Goal: Find specific page/section: Find specific page/section

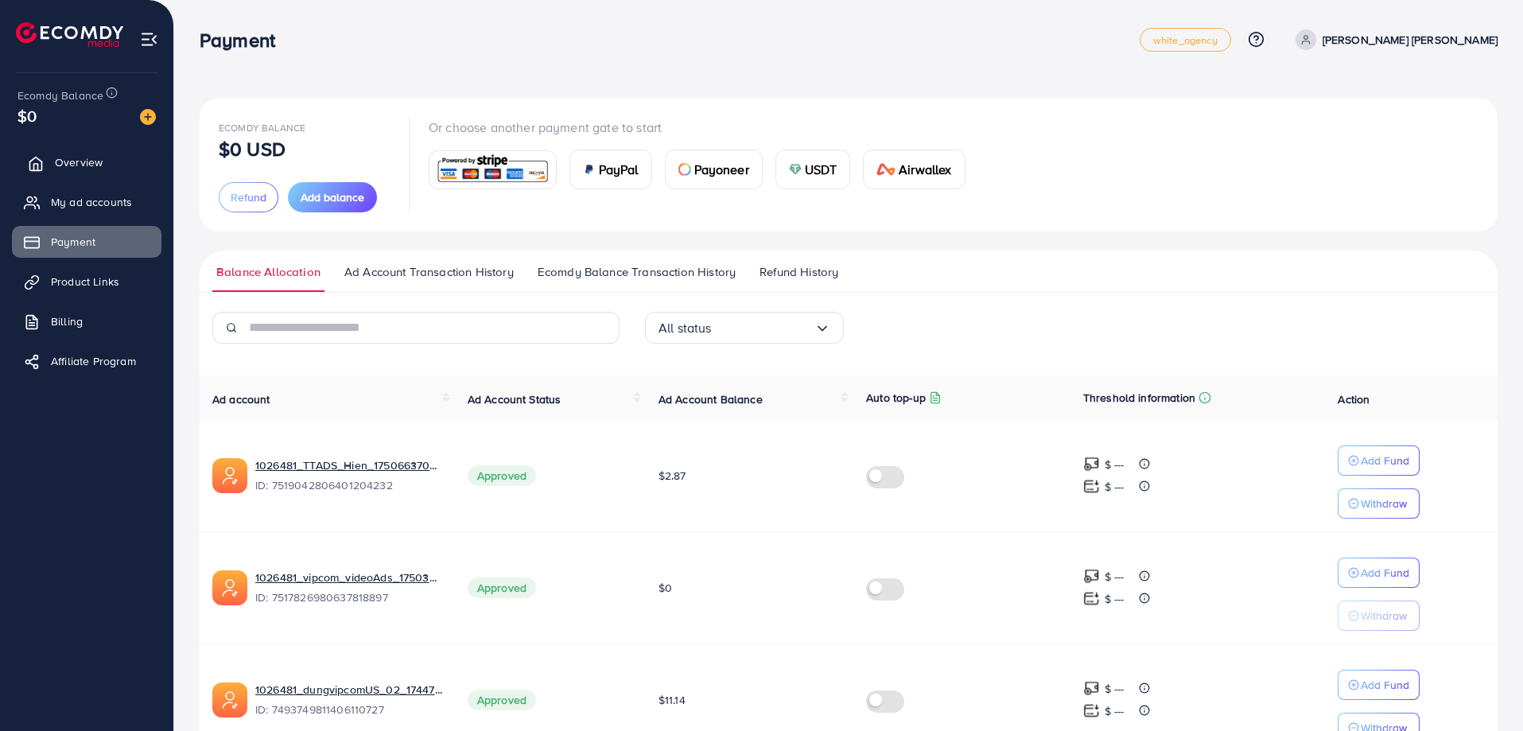
click at [81, 166] on span "Overview" at bounding box center [79, 162] width 48 height 16
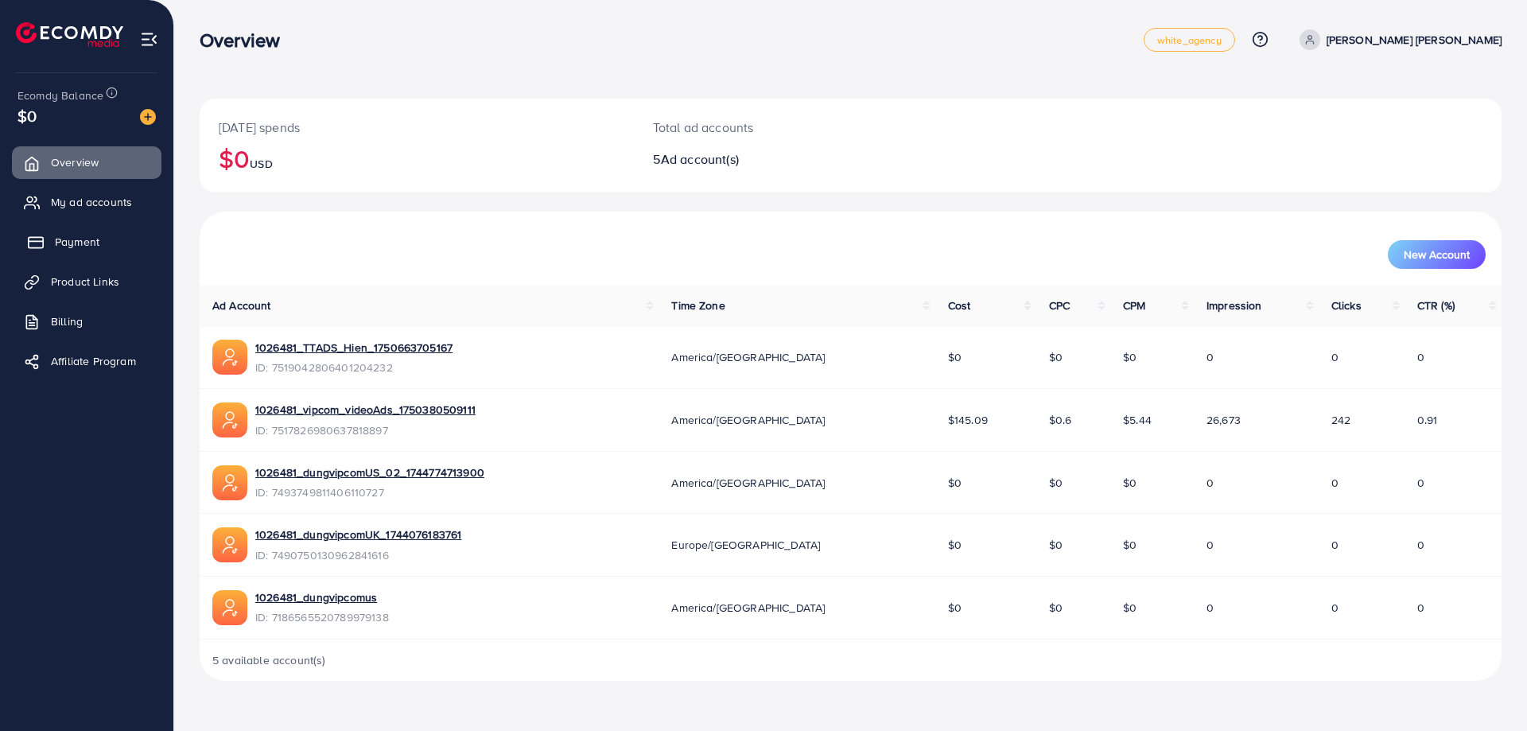
click at [74, 235] on span "Payment" at bounding box center [77, 242] width 45 height 16
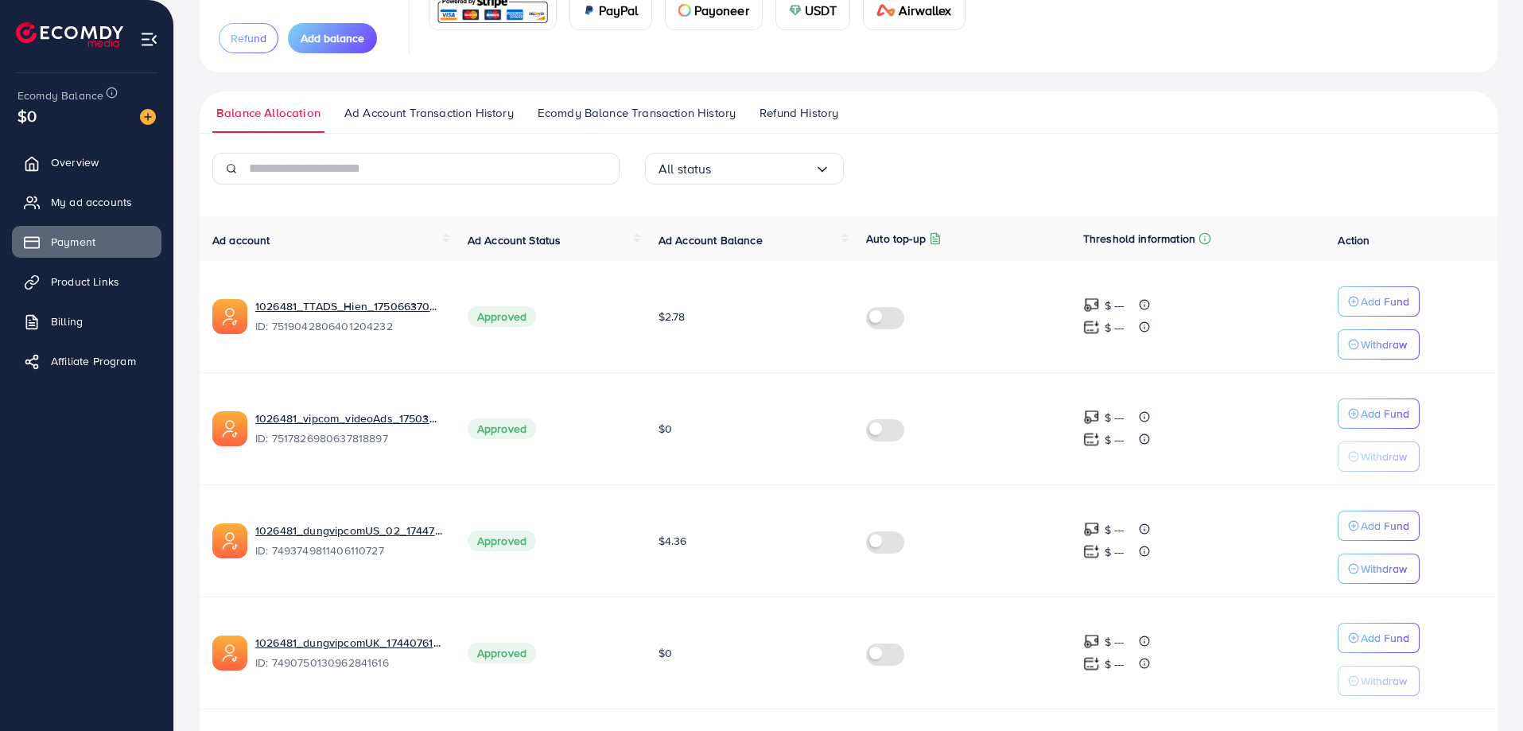
scroll to position [316, 0]
